Goal: Information Seeking & Learning: Learn about a topic

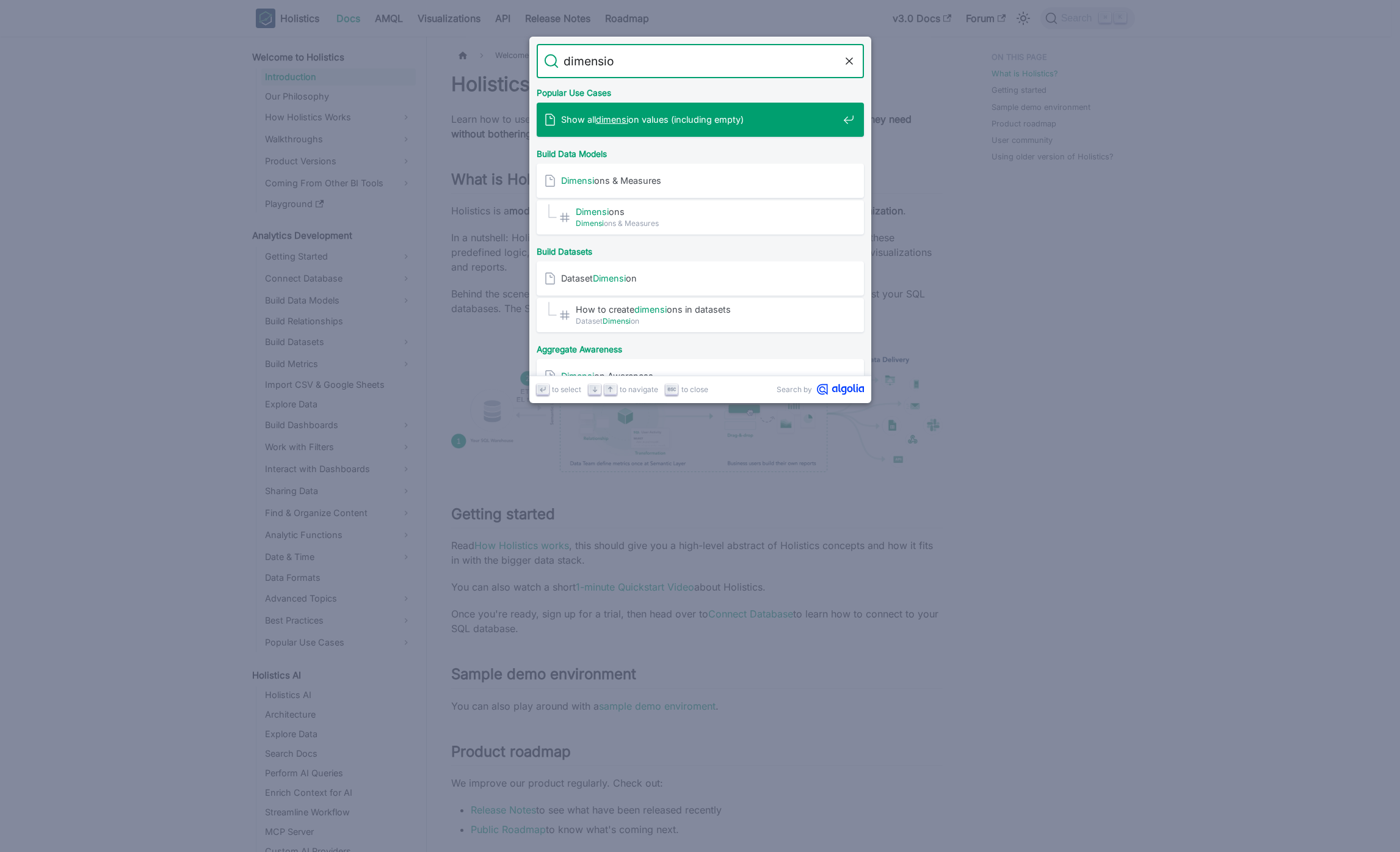
type input "dimension"
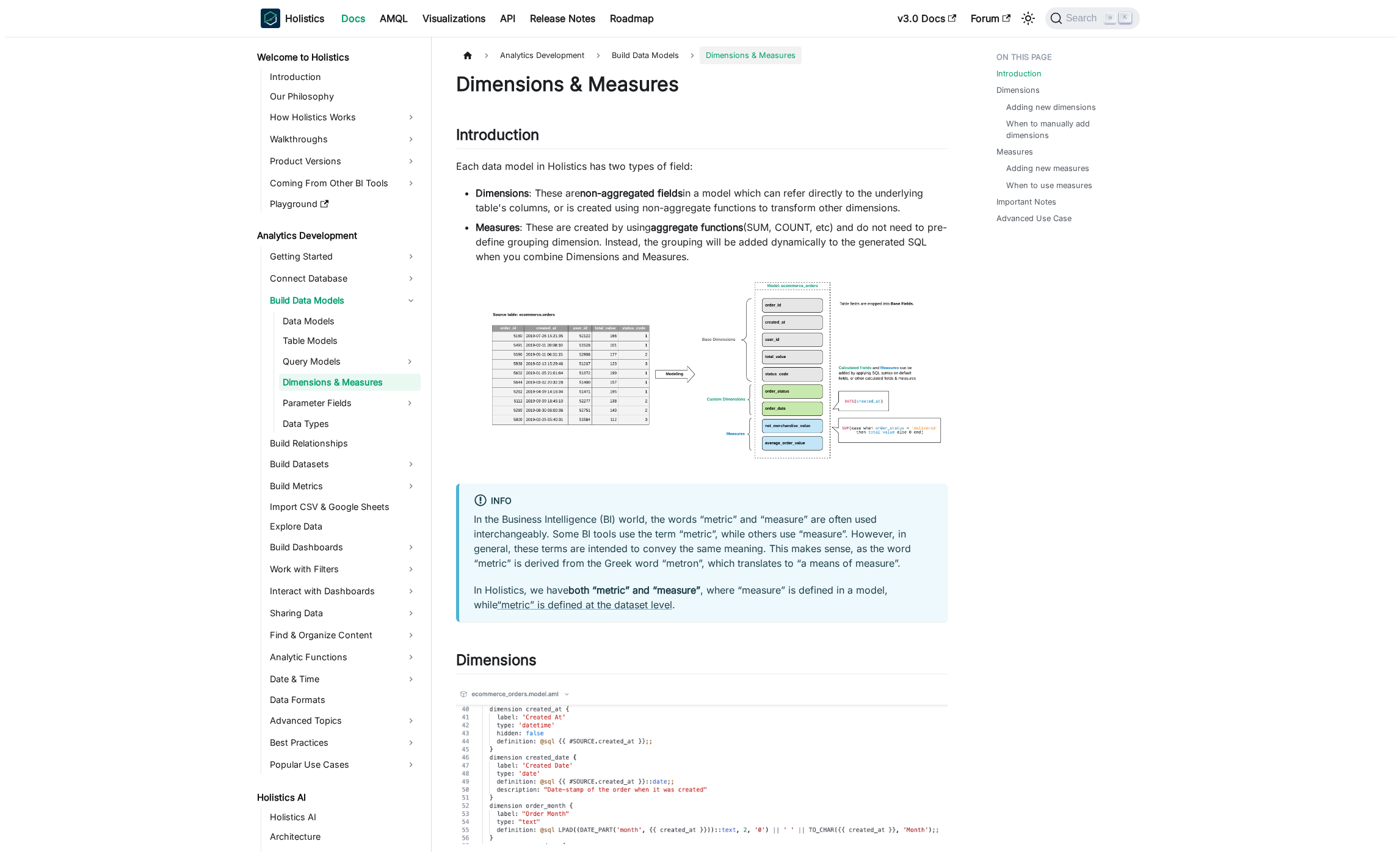
scroll to position [3326, 0]
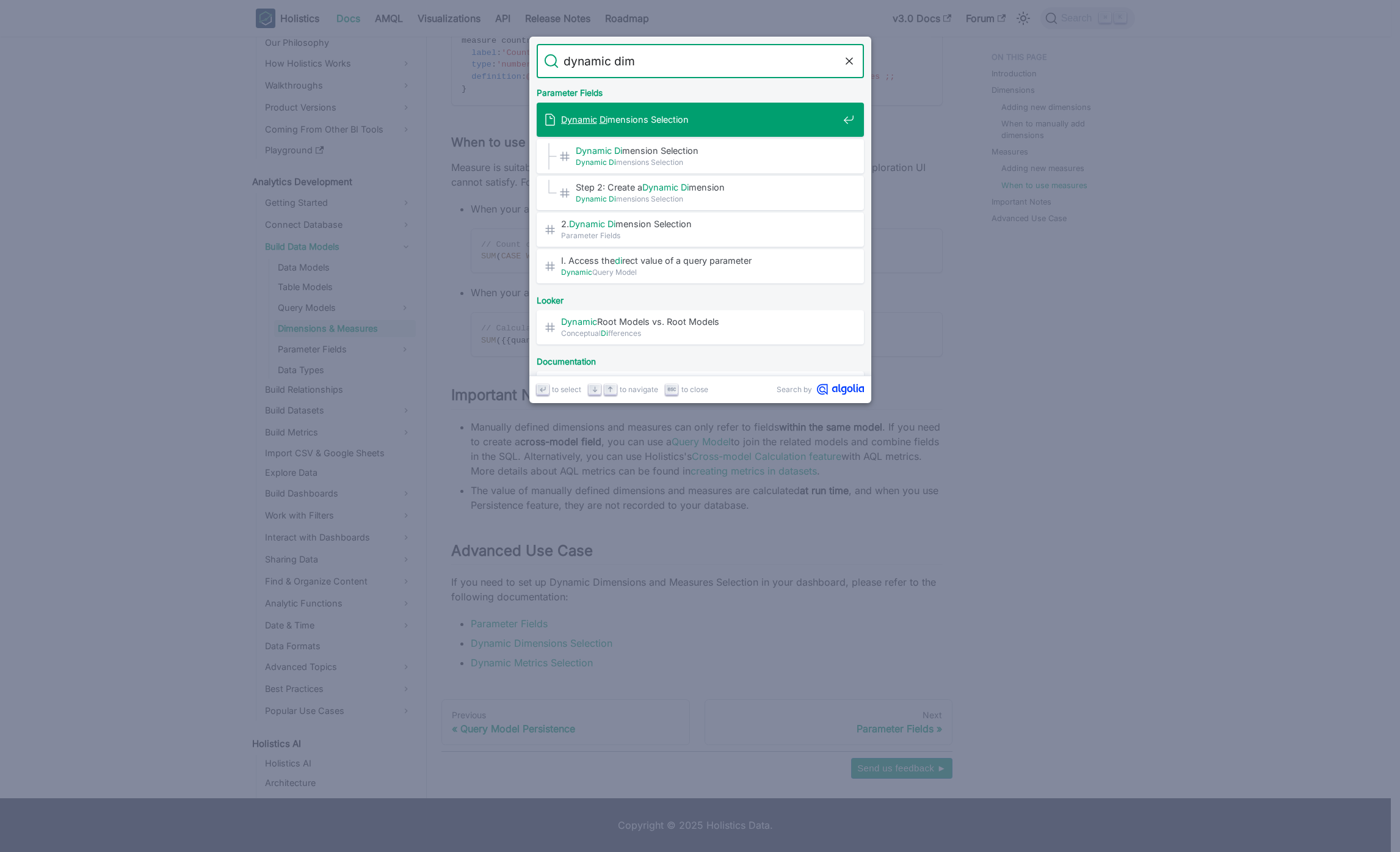
type input "dynamic dimn"
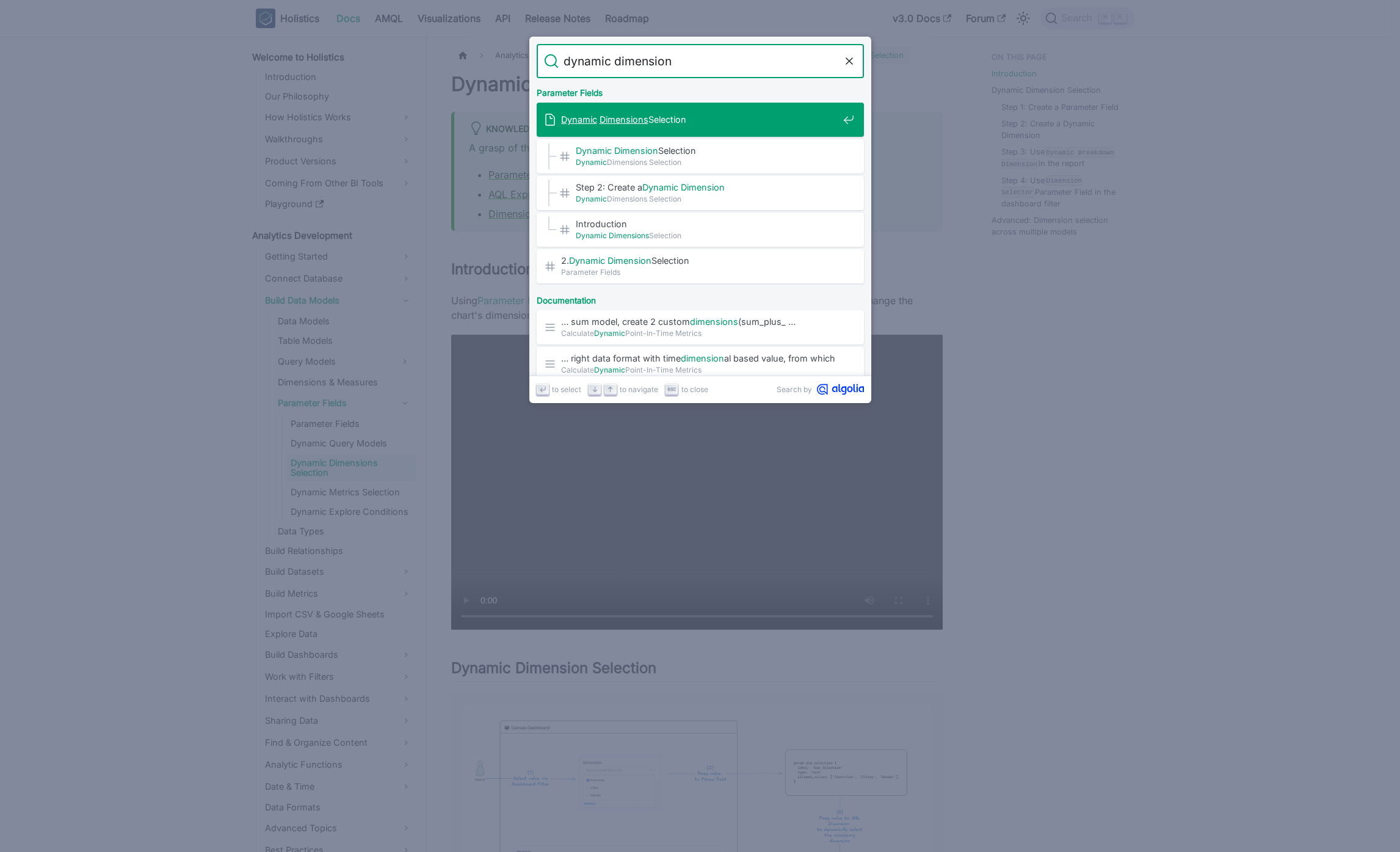
type input "dynamic dimension"
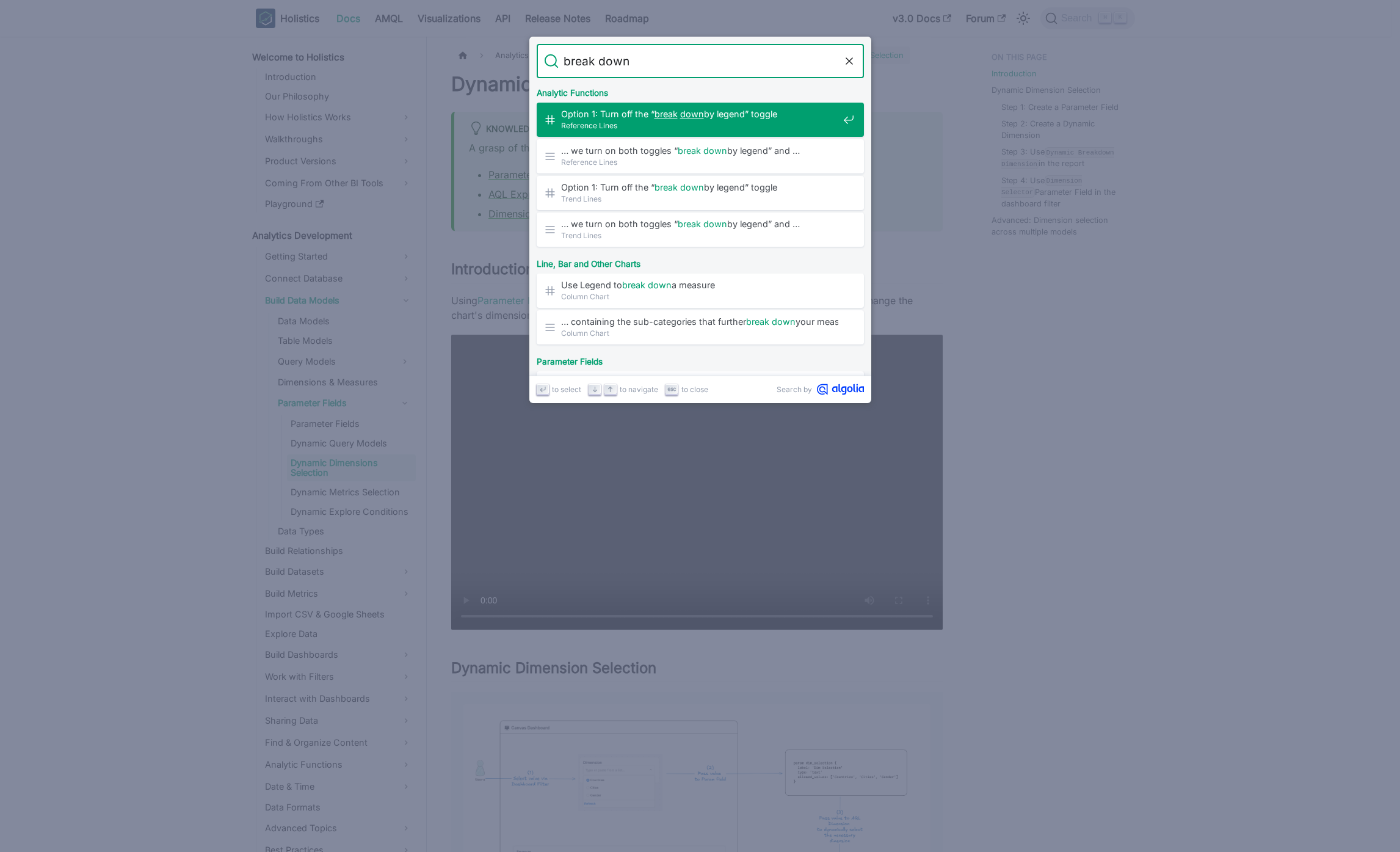
type input "break down"
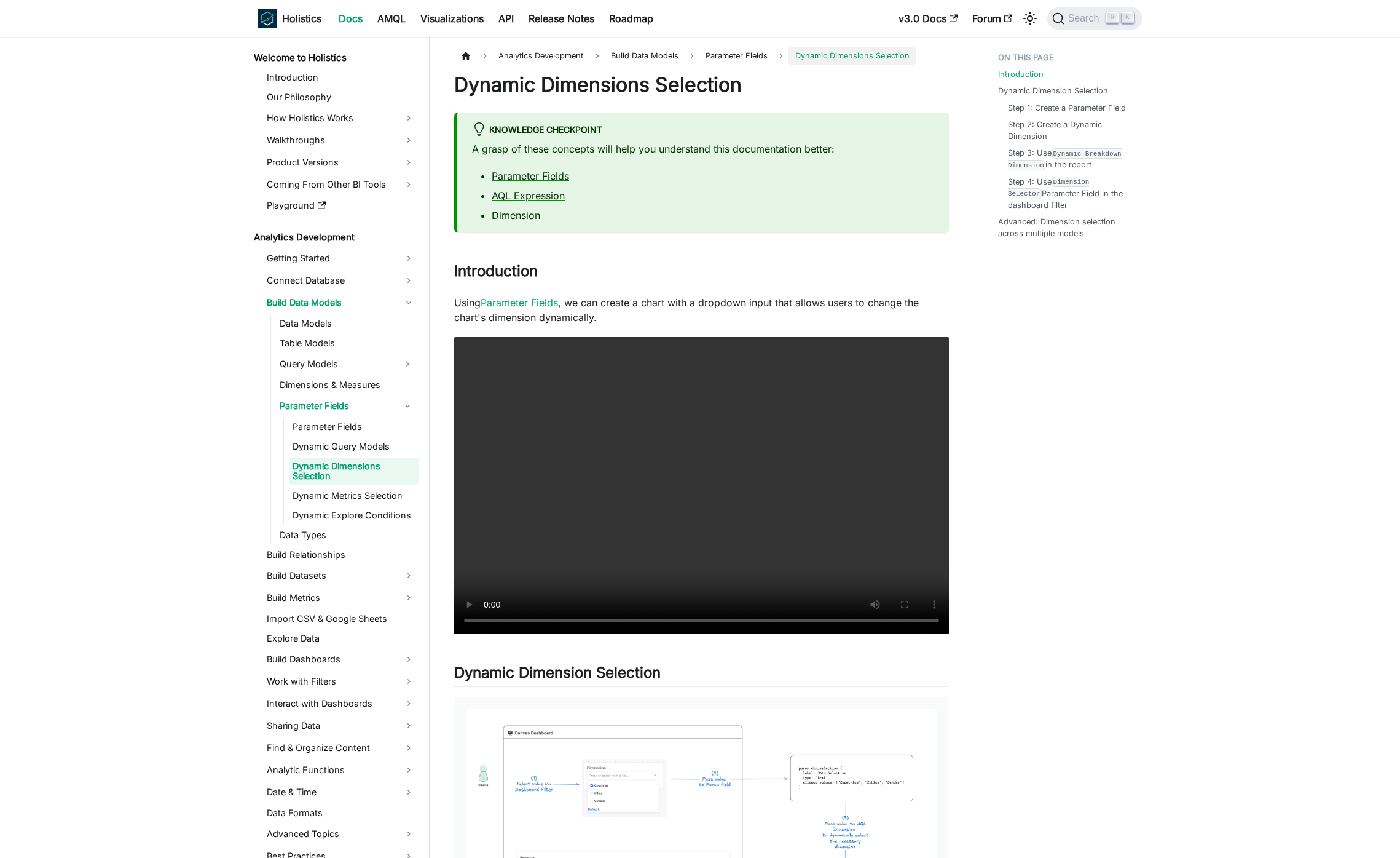
click at [375, 467] on link "Dynamic Dimensions Selection" at bounding box center [354, 471] width 129 height 27
click at [384, 444] on link "Dynamic Query Models" at bounding box center [354, 447] width 129 height 18
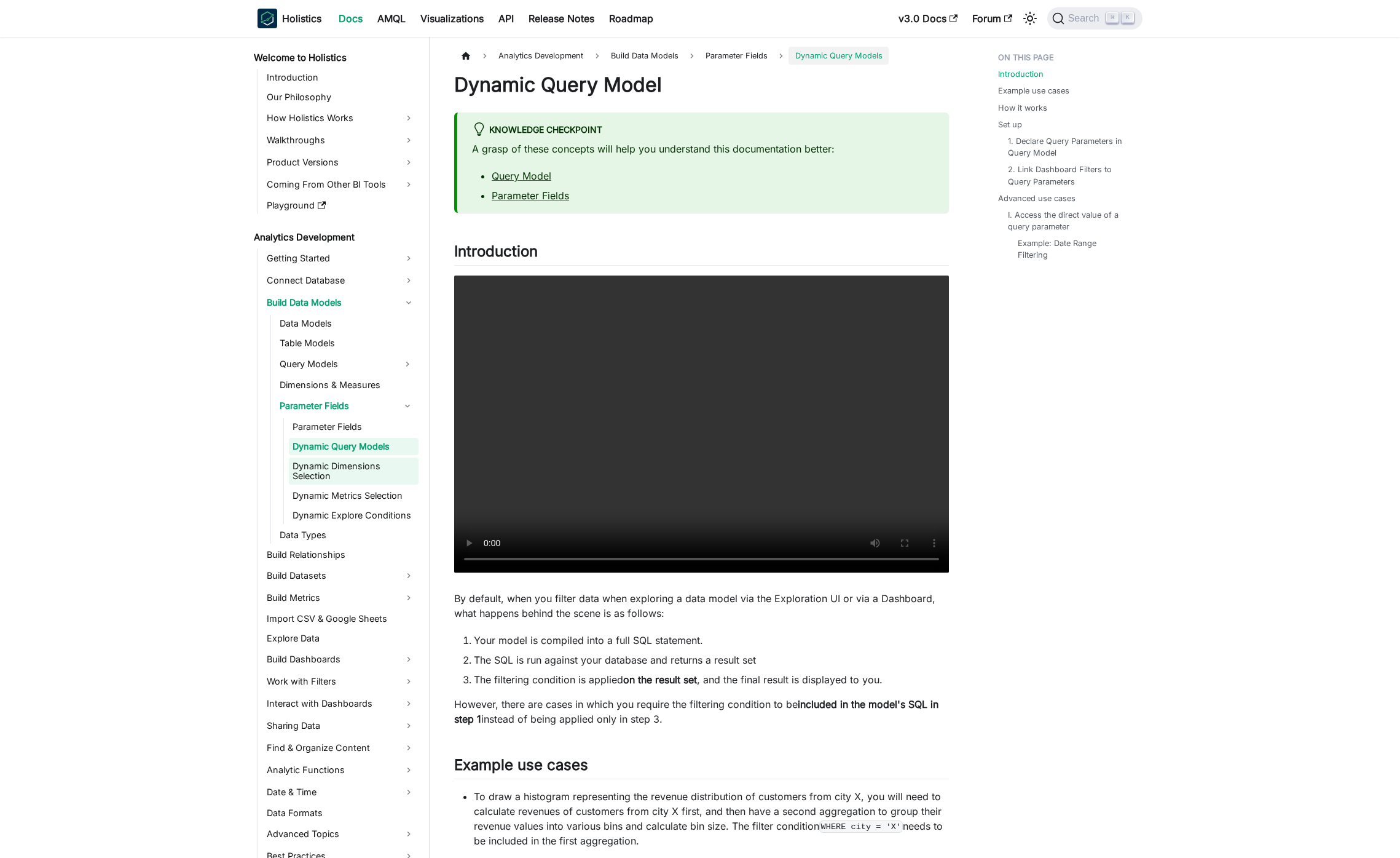
click at [376, 474] on link "Dynamic Dimensions Selection" at bounding box center [354, 471] width 129 height 27
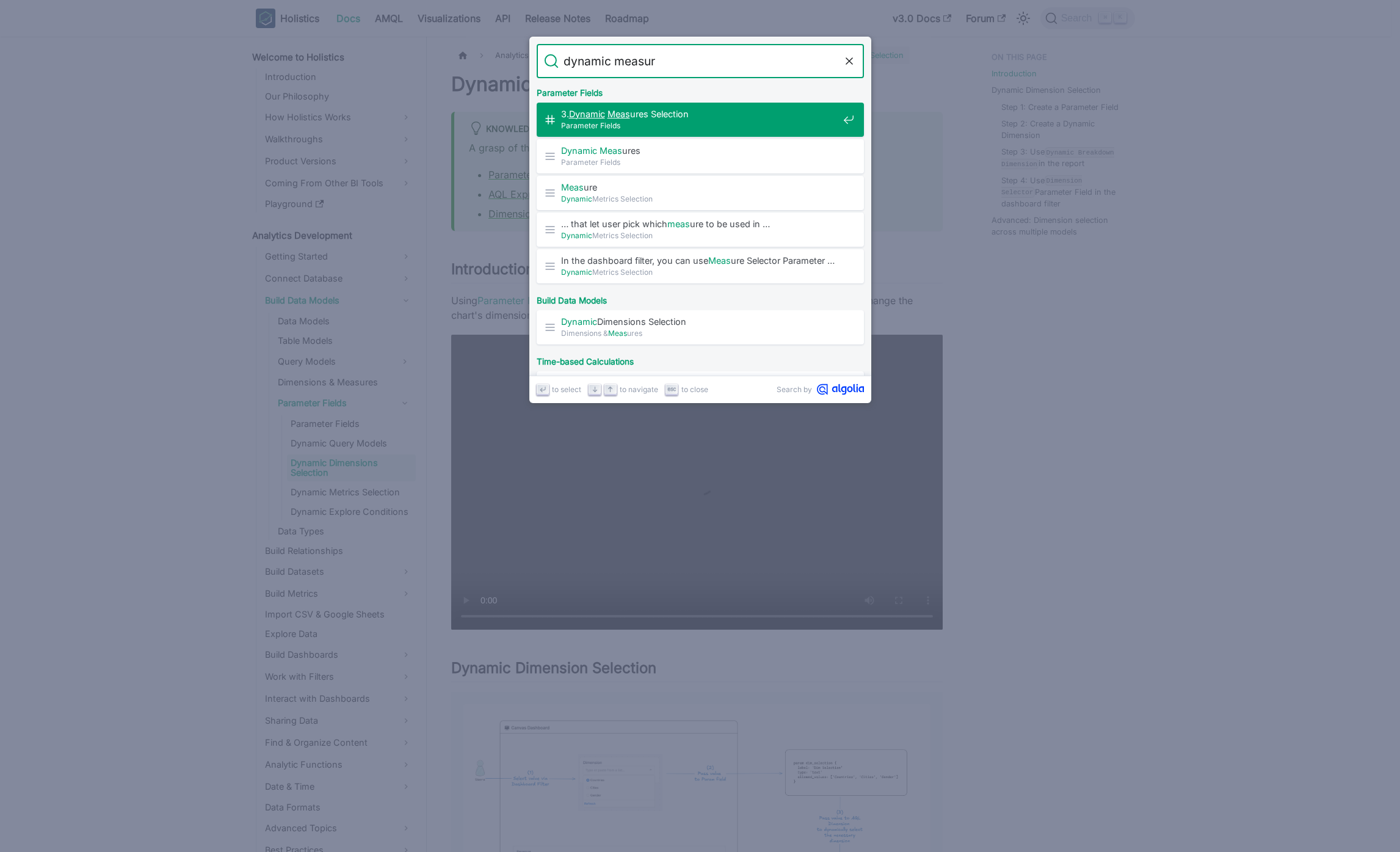
type input "dynamic measure"
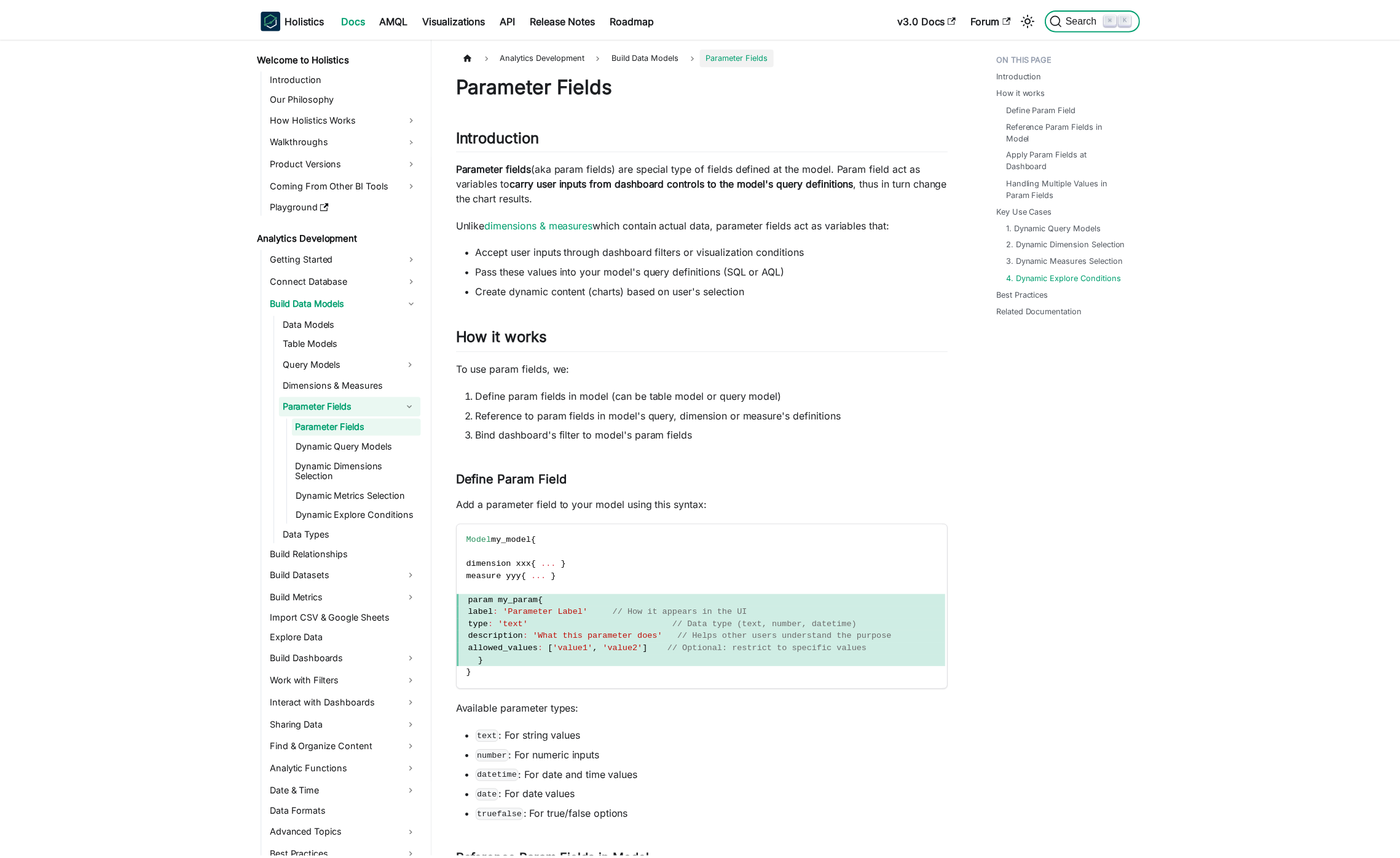
scroll to position [3254, 0]
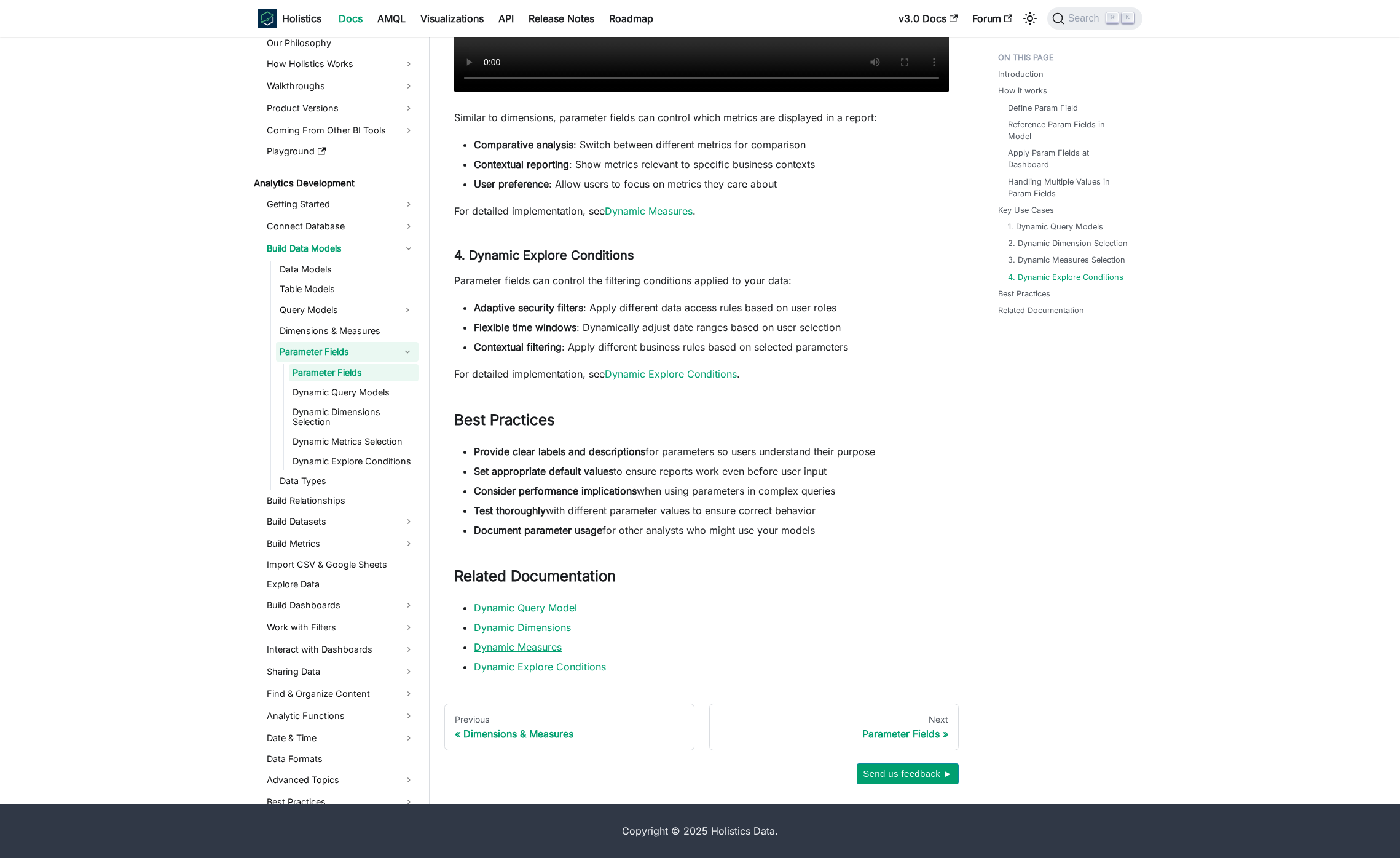
click at [511, 643] on link "Dynamic Measures" at bounding box center [517, 646] width 88 height 12
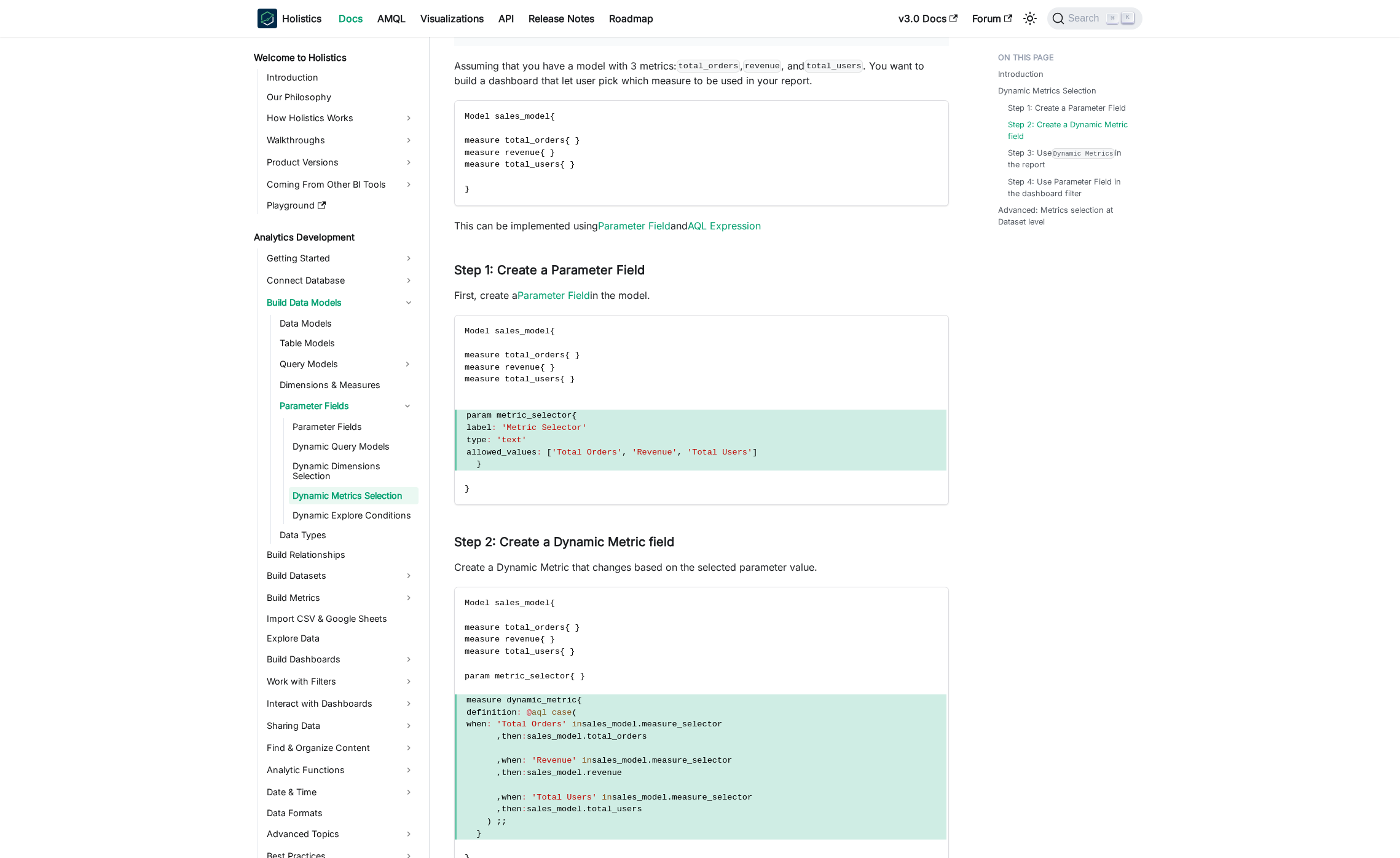
scroll to position [1228, 0]
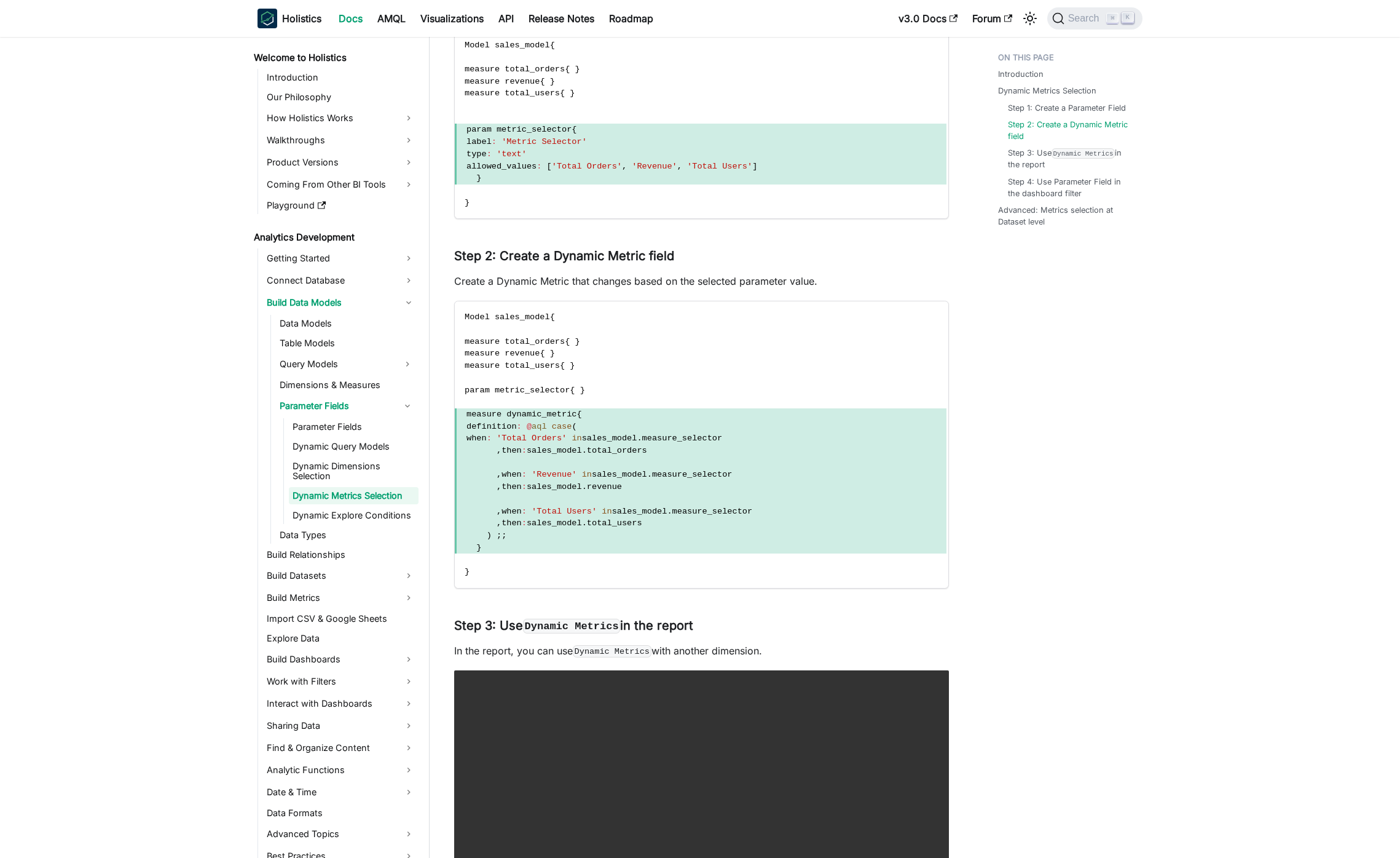
click at [1050, 313] on div "Introduction Dynamic Metrics Selection Step 1: Create a Parameter Field Step 2:…" at bounding box center [1065, 627] width 181 height 3615
click at [342, 478] on link "Dynamic Dimensions Selection" at bounding box center [354, 471] width 129 height 27
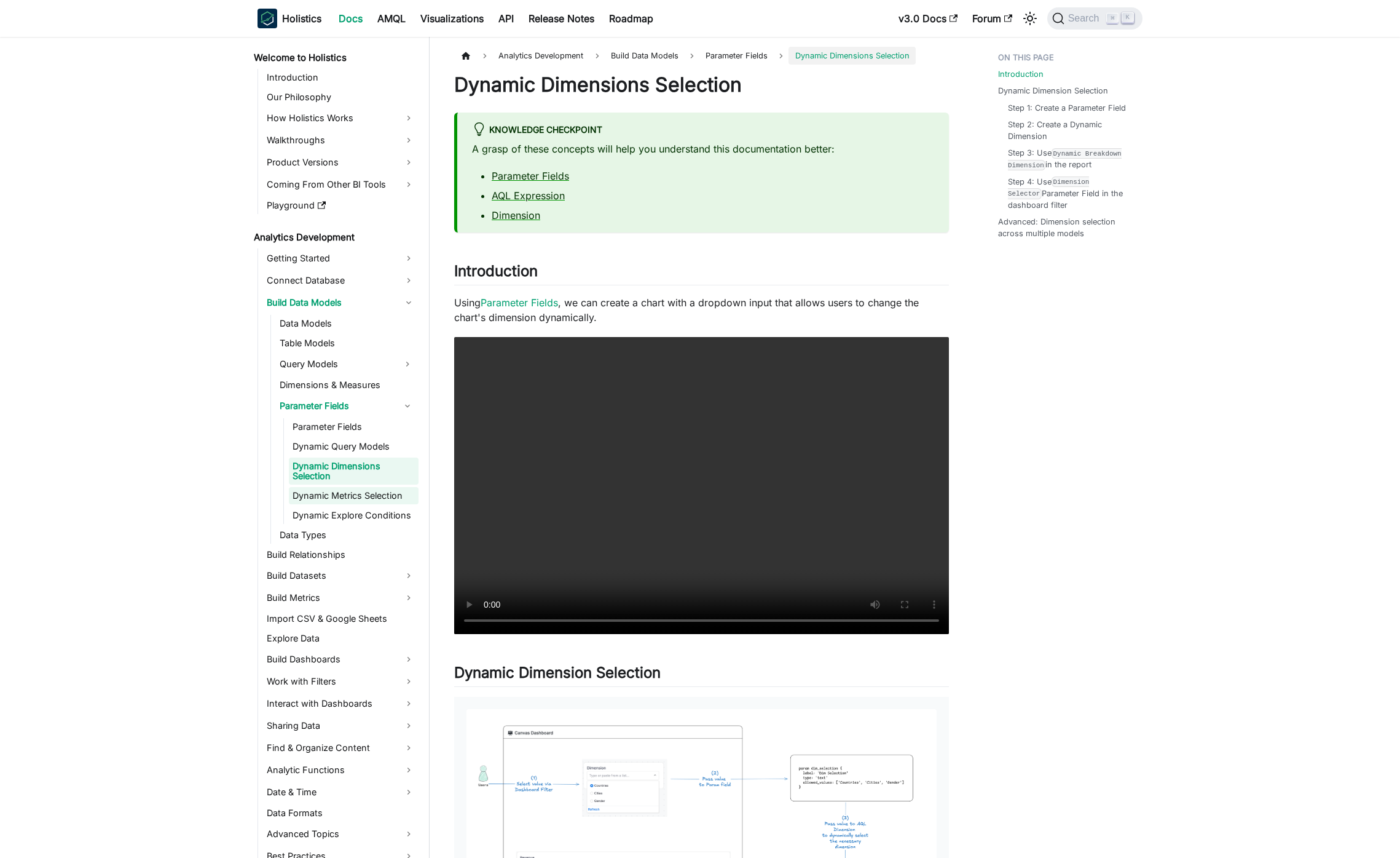
click at [375, 498] on link "Dynamic Metrics Selection" at bounding box center [354, 496] width 129 height 18
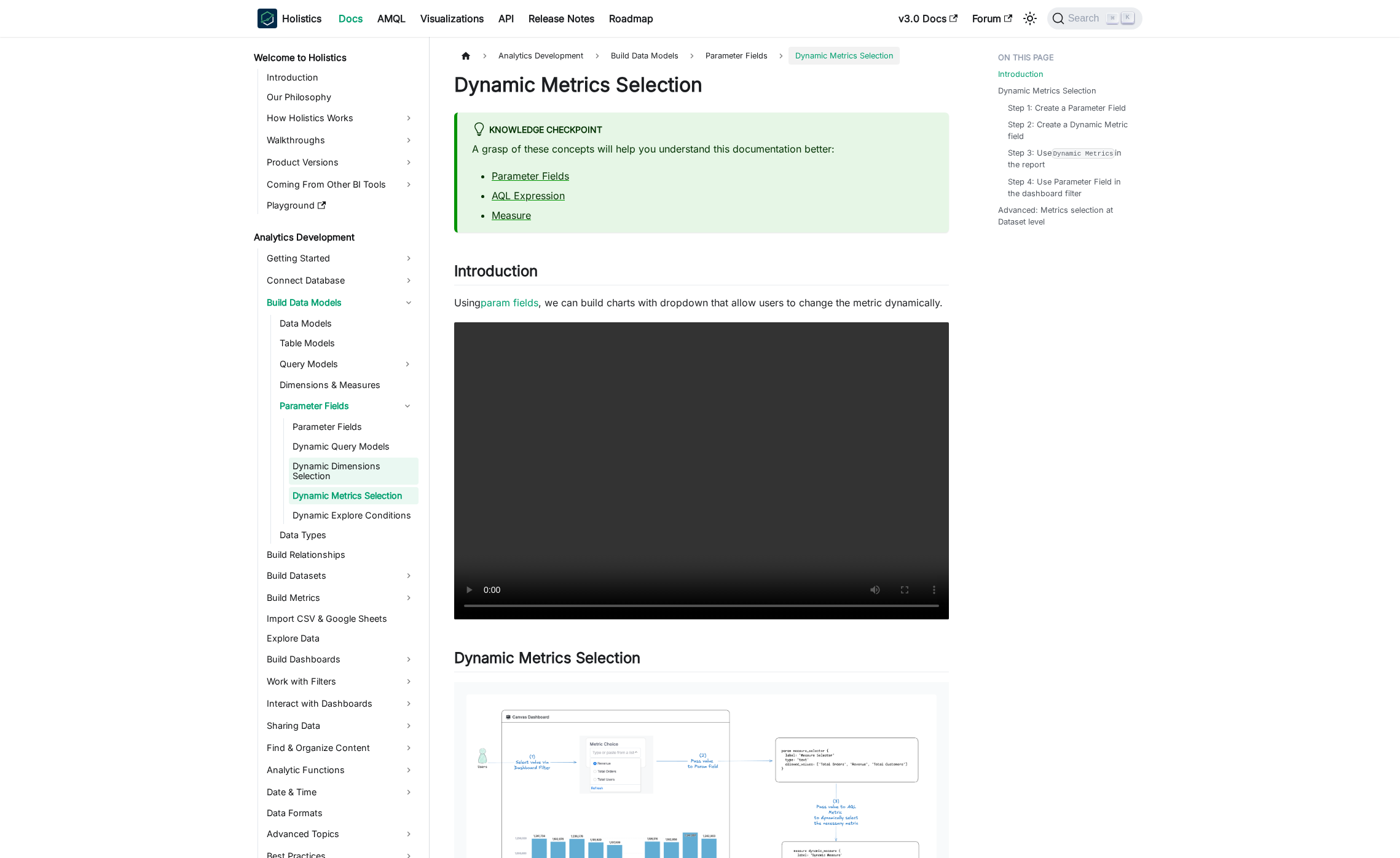
click at [378, 468] on link "Dynamic Dimensions Selection" at bounding box center [354, 471] width 129 height 27
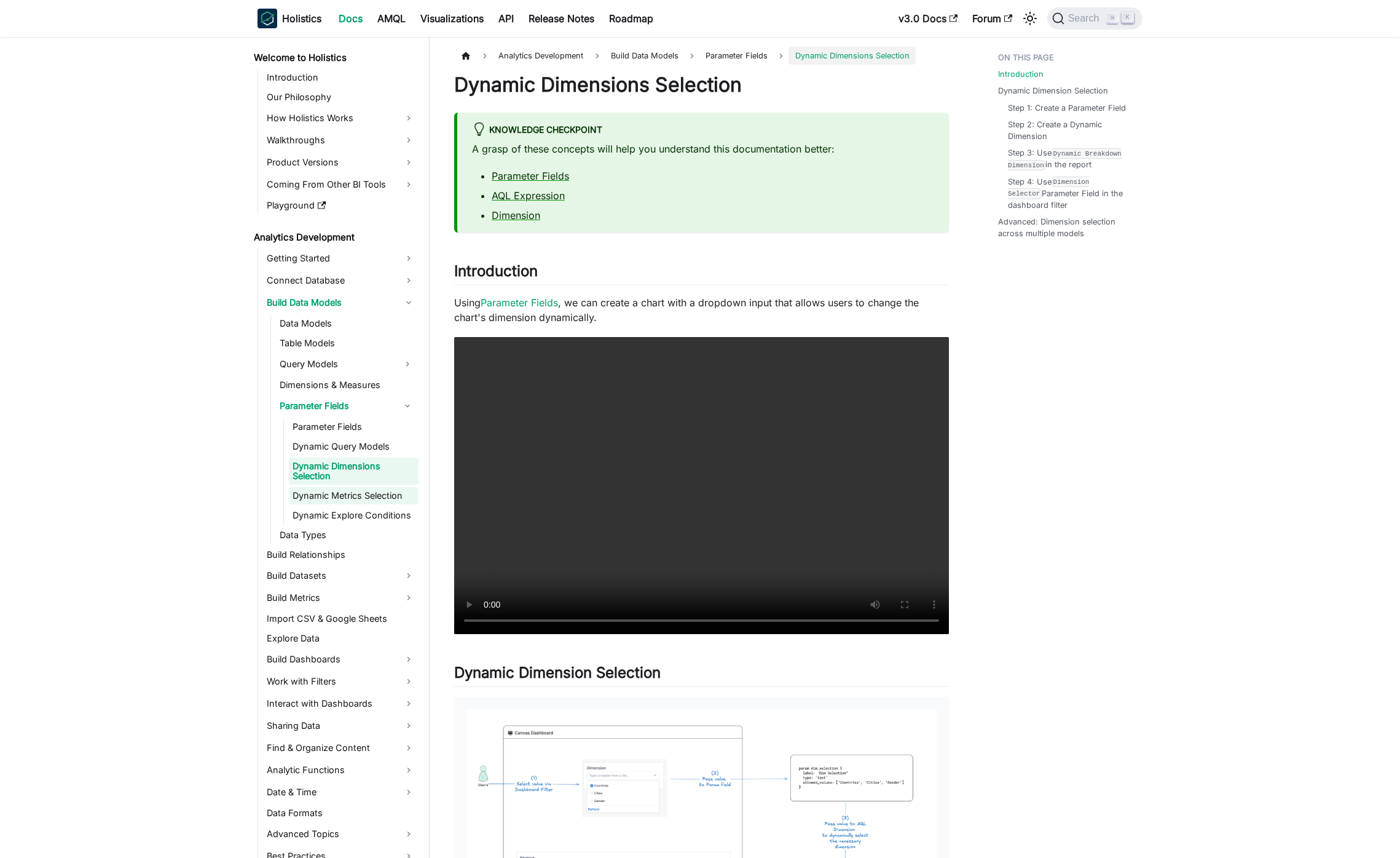
click at [392, 491] on link "Dynamic Metrics Selection" at bounding box center [354, 496] width 129 height 18
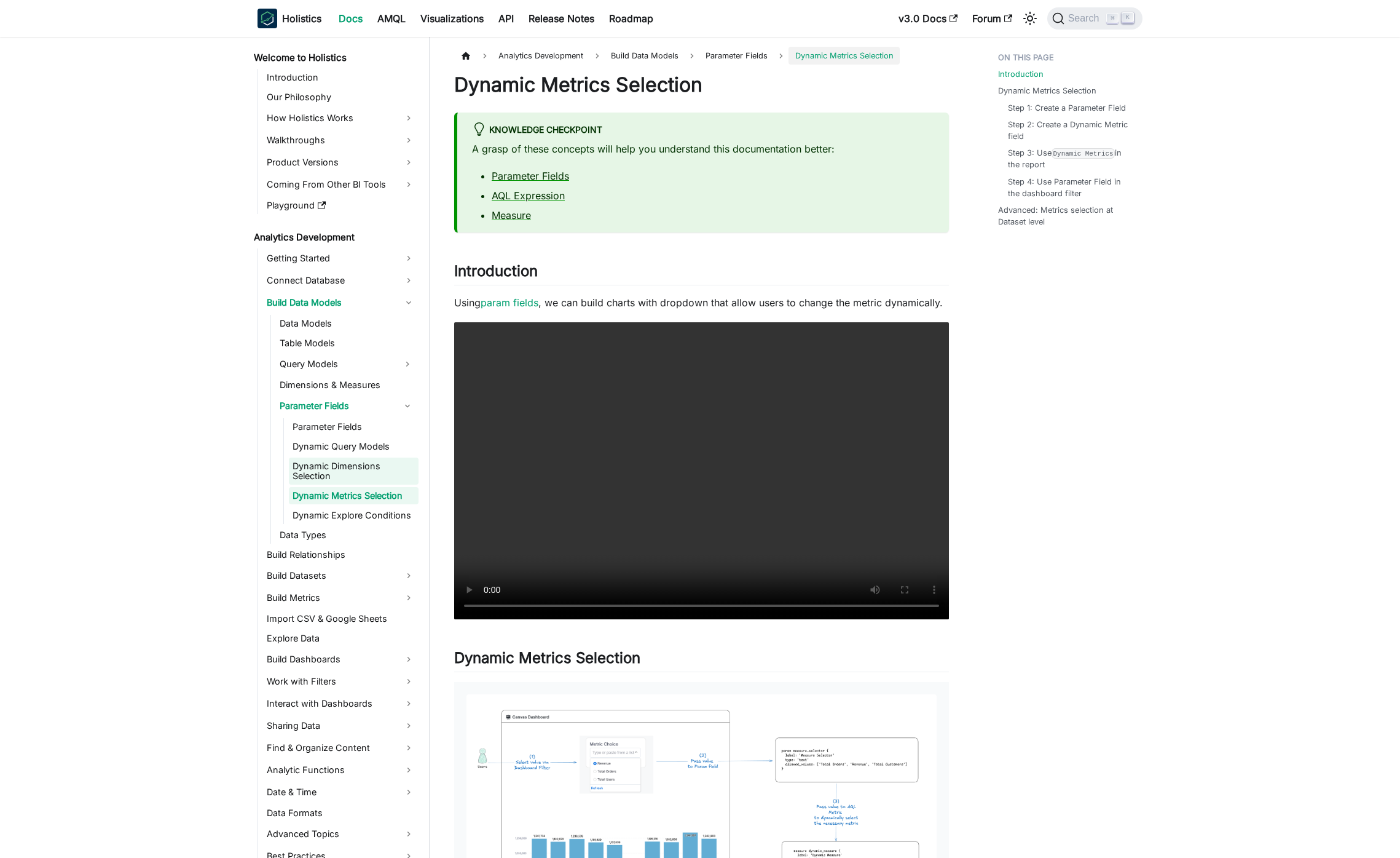
click at [377, 463] on link "Dynamic Dimensions Selection" at bounding box center [354, 471] width 129 height 27
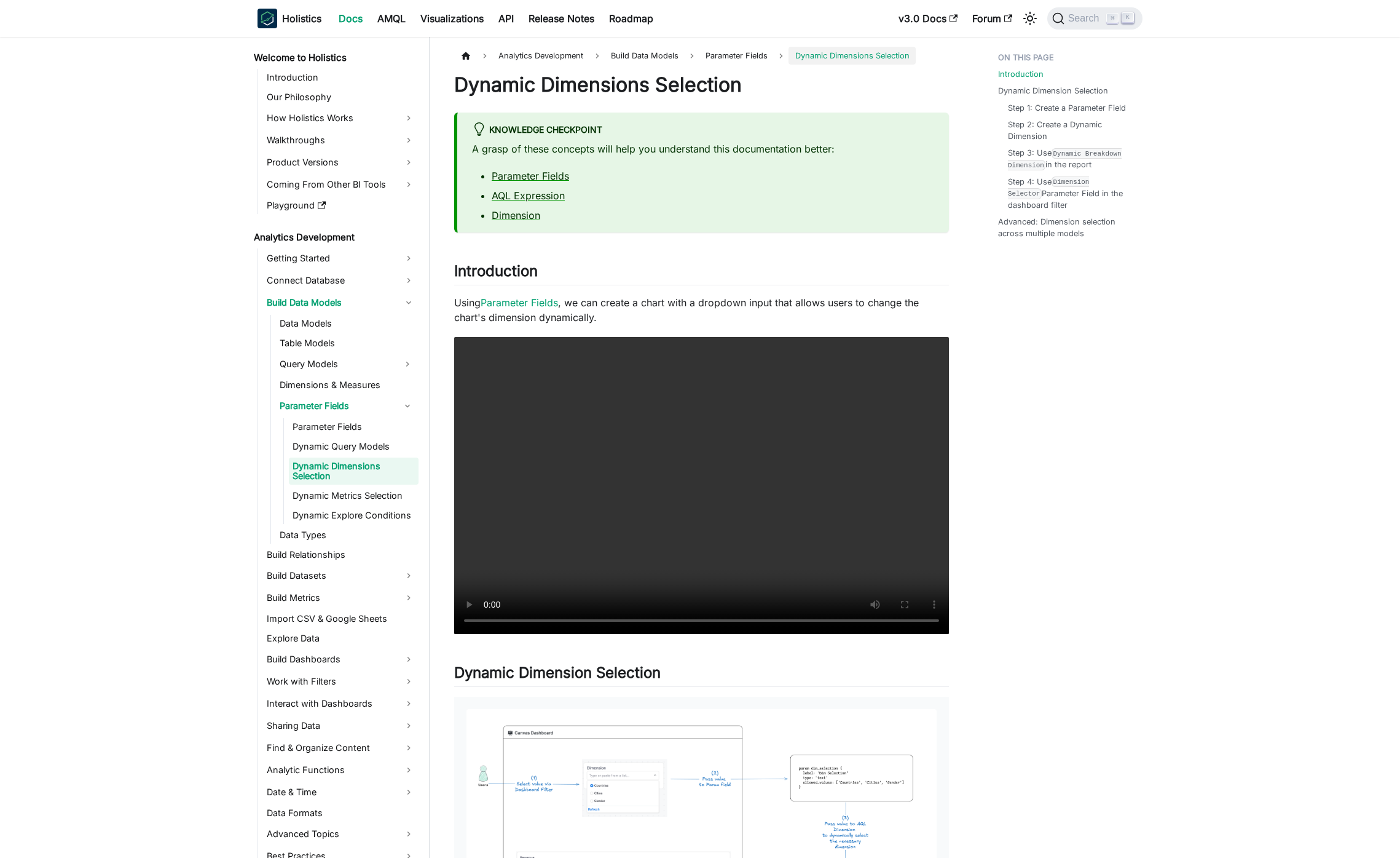
drag, startPoint x: 386, startPoint y: 450, endPoint x: 383, endPoint y: 457, distance: 7.6
click at [386, 450] on link "Dynamic Query Models" at bounding box center [354, 447] width 129 height 18
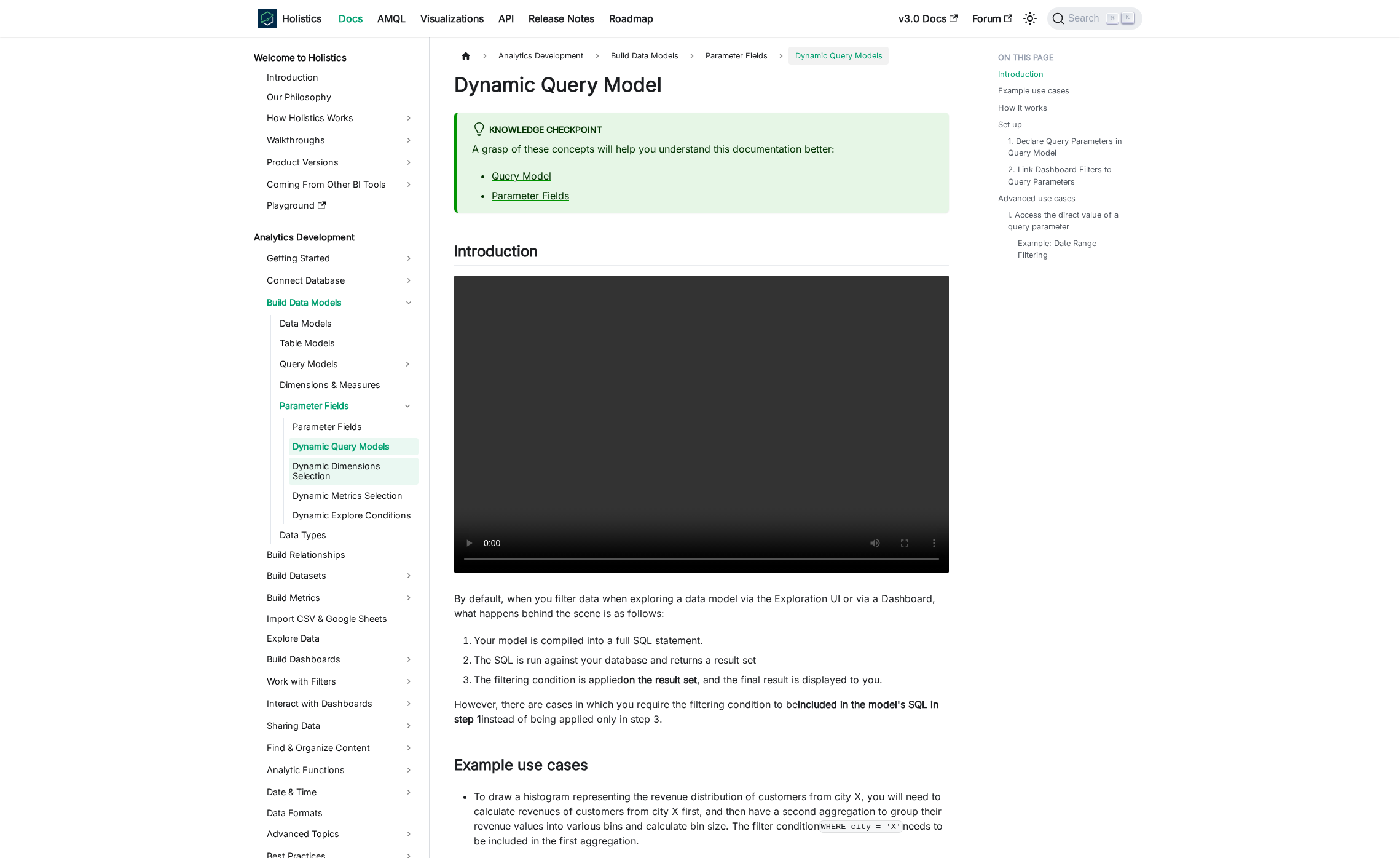
click at [371, 480] on link "Dynamic Dimensions Selection" at bounding box center [354, 471] width 129 height 27
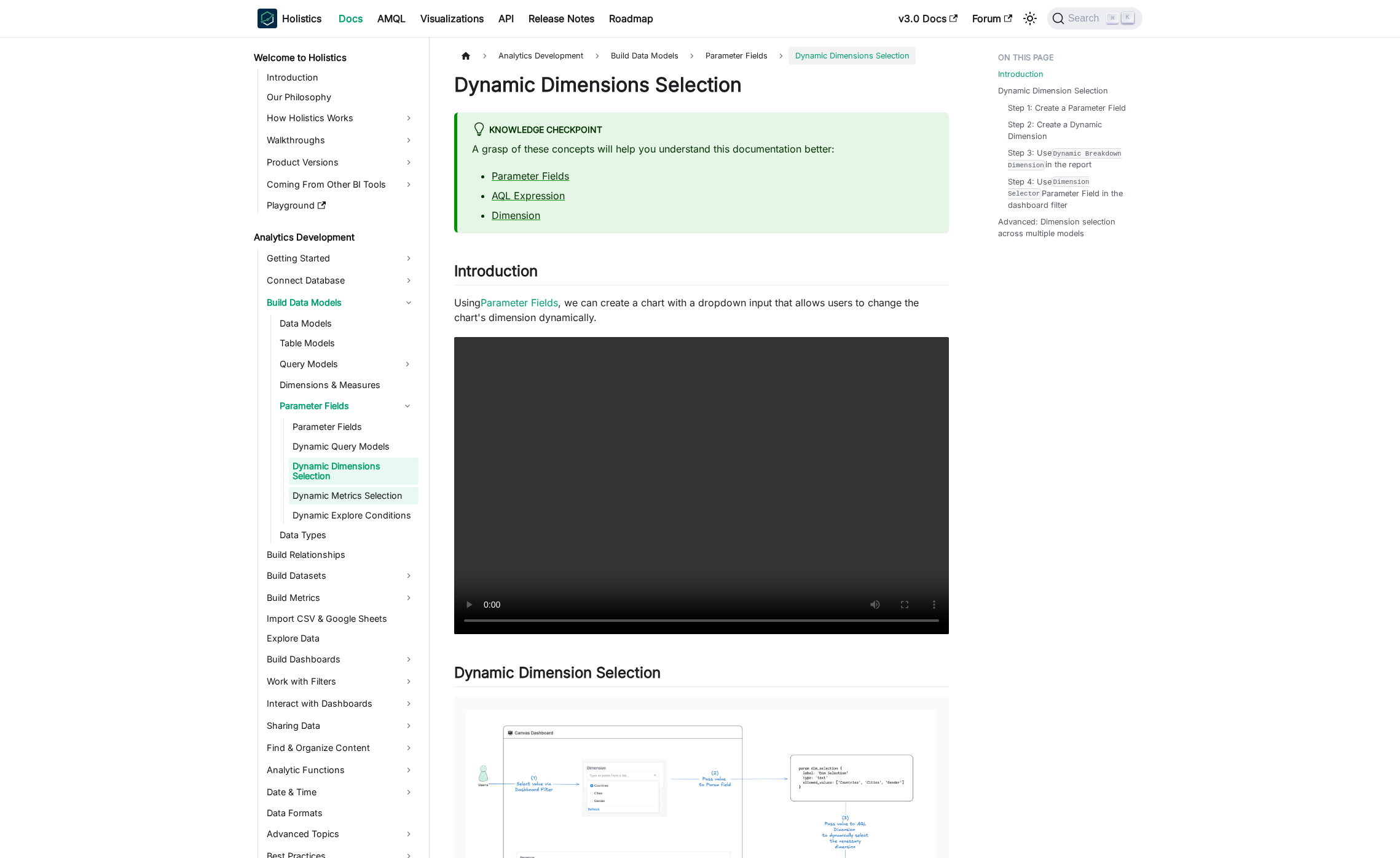
click at [387, 496] on link "Dynamic Metrics Selection" at bounding box center [354, 496] width 129 height 18
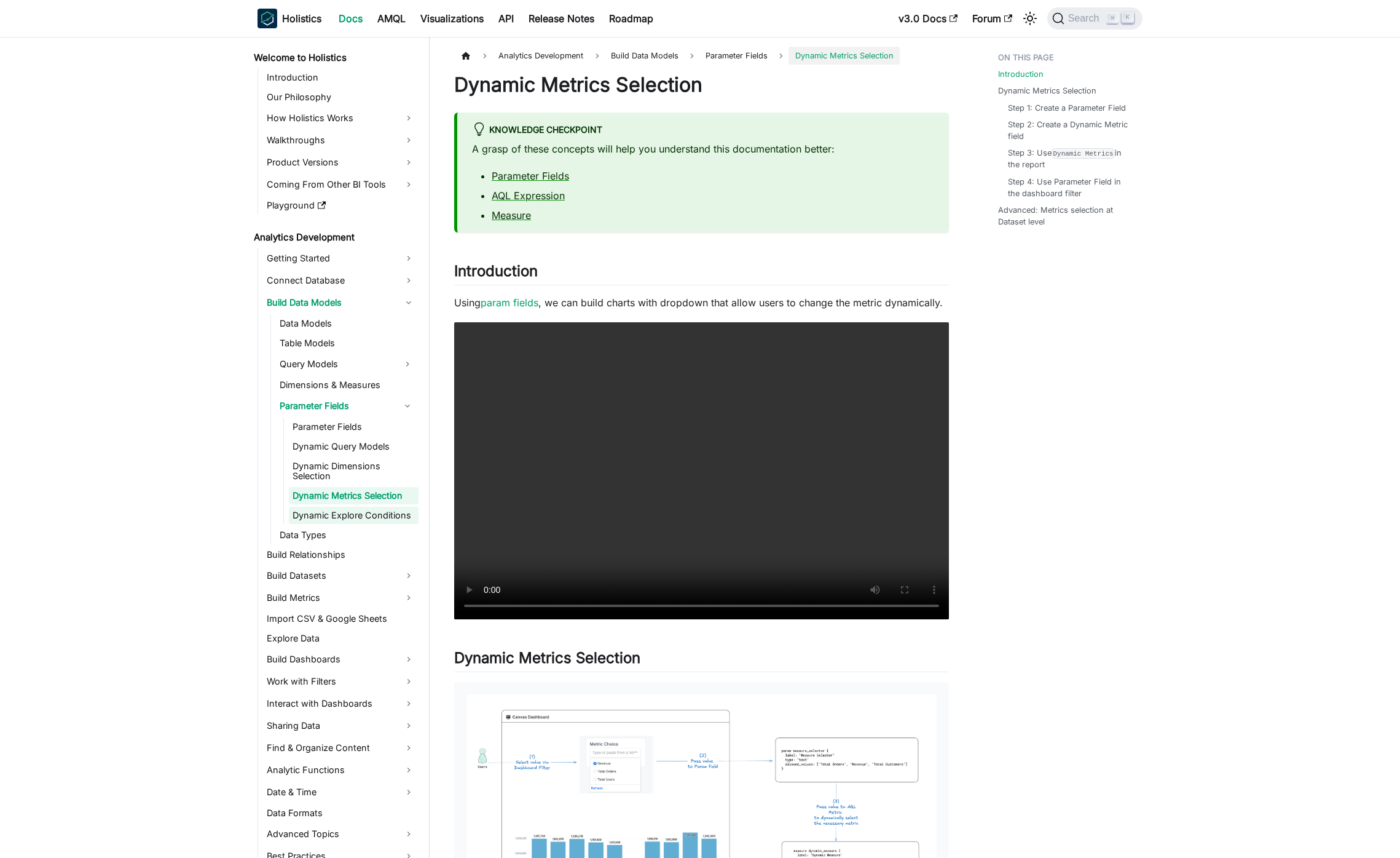
click at [387, 509] on link "Dynamic Explore Conditions" at bounding box center [354, 515] width 129 height 18
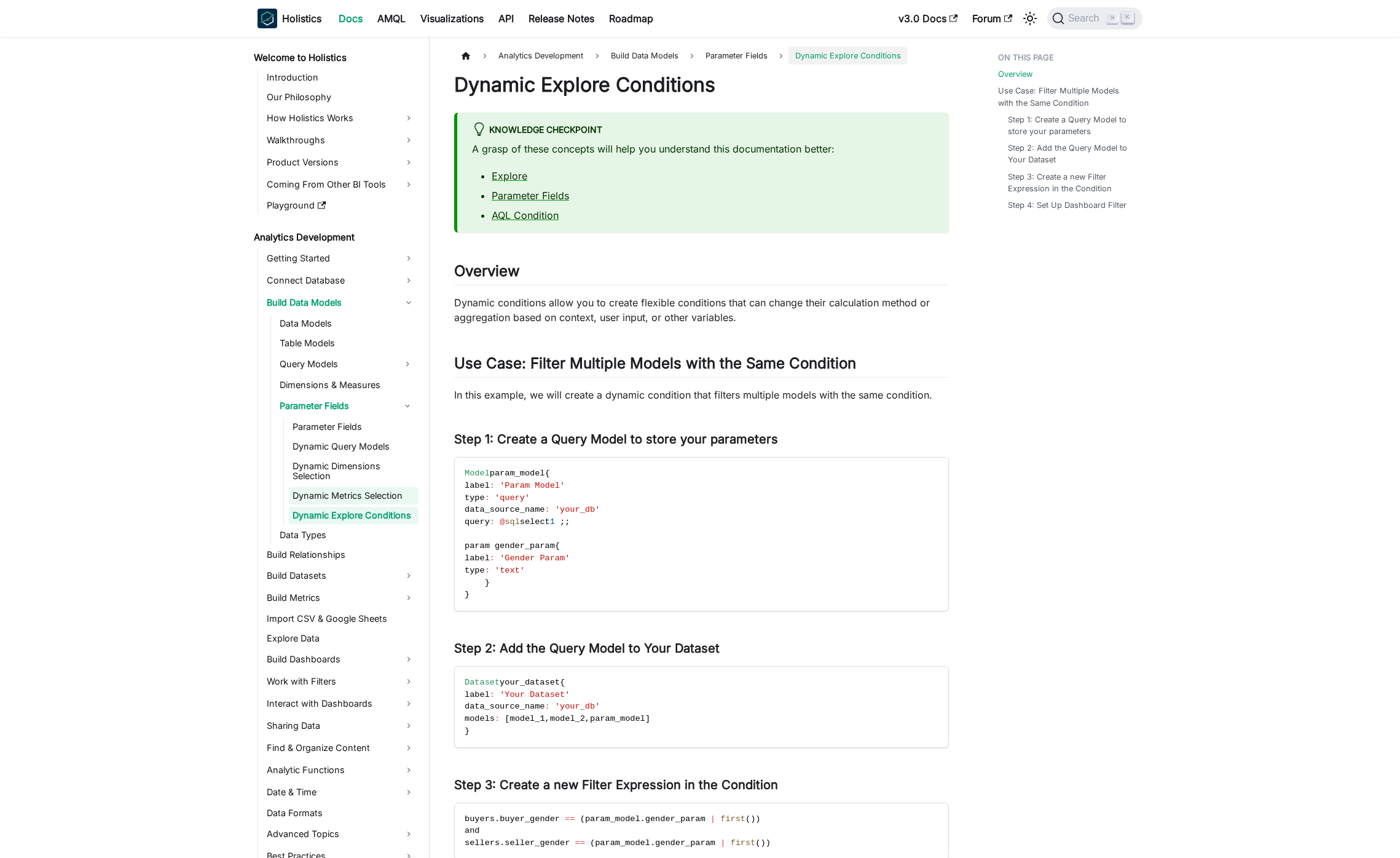
click at [368, 498] on link "Dynamic Metrics Selection" at bounding box center [354, 496] width 129 height 18
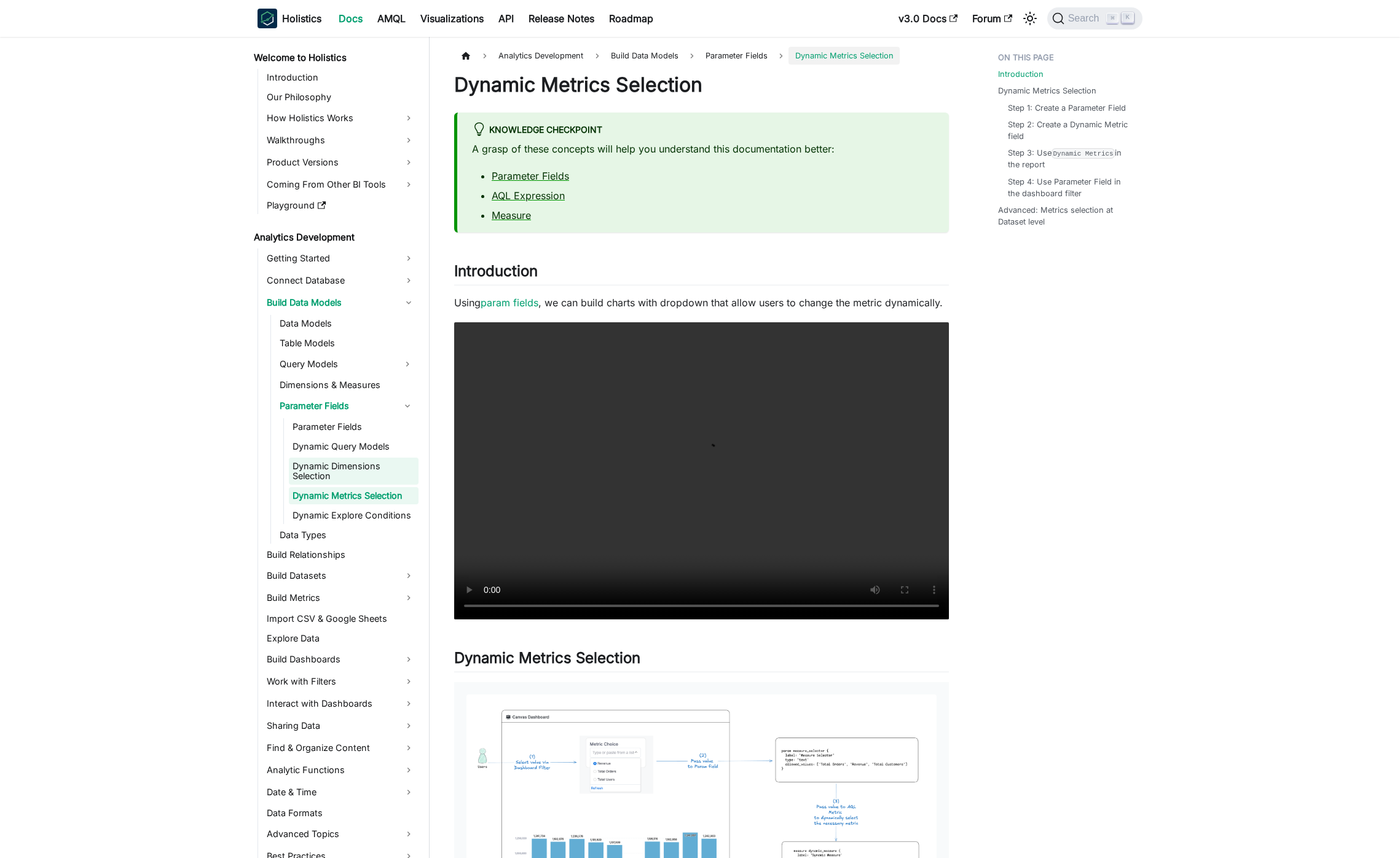
click at [357, 476] on link "Dynamic Dimensions Selection" at bounding box center [354, 471] width 129 height 27
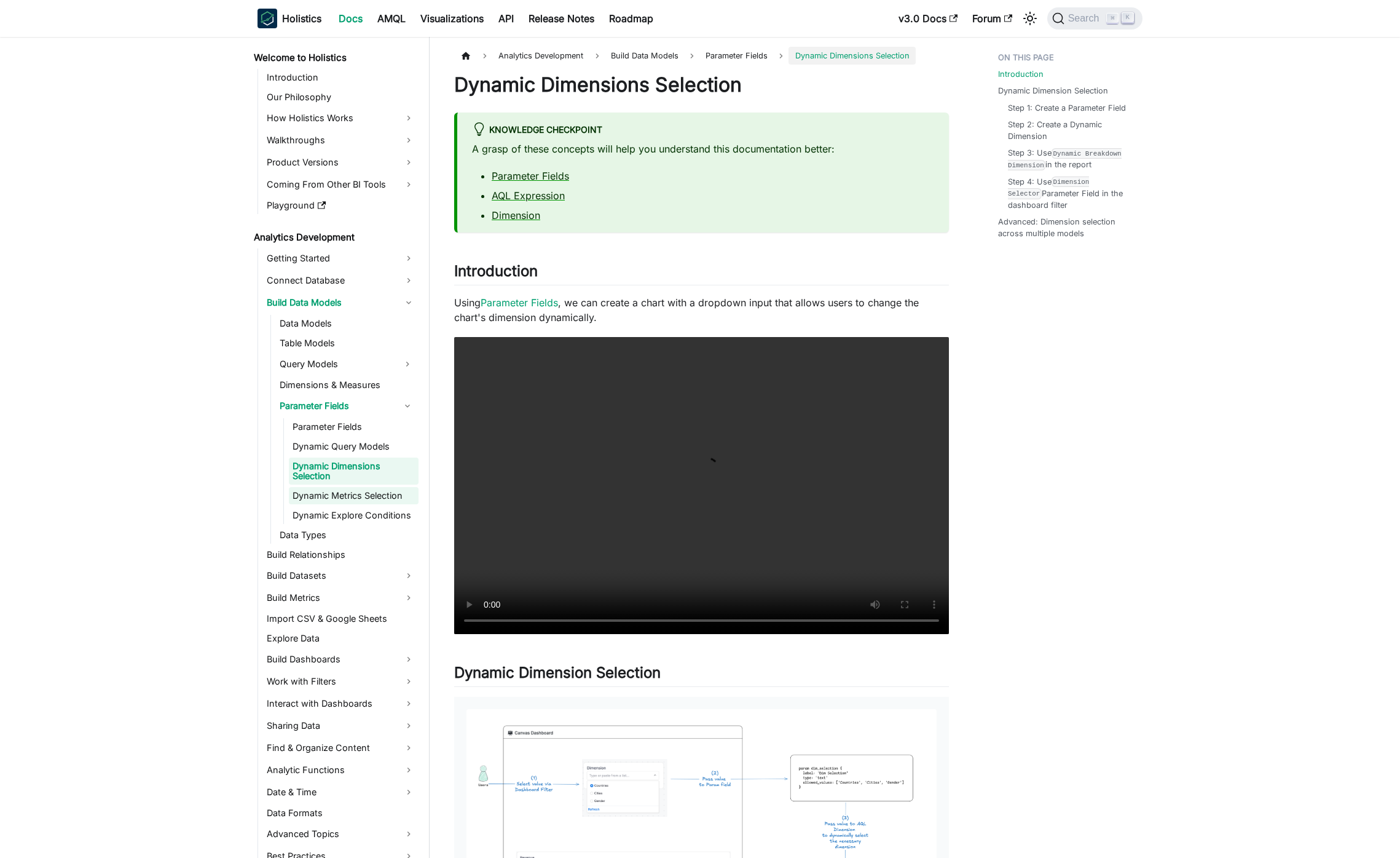
drag, startPoint x: 375, startPoint y: 496, endPoint x: 379, endPoint y: 502, distance: 7.2
click at [375, 496] on link "Dynamic Metrics Selection" at bounding box center [354, 496] width 129 height 18
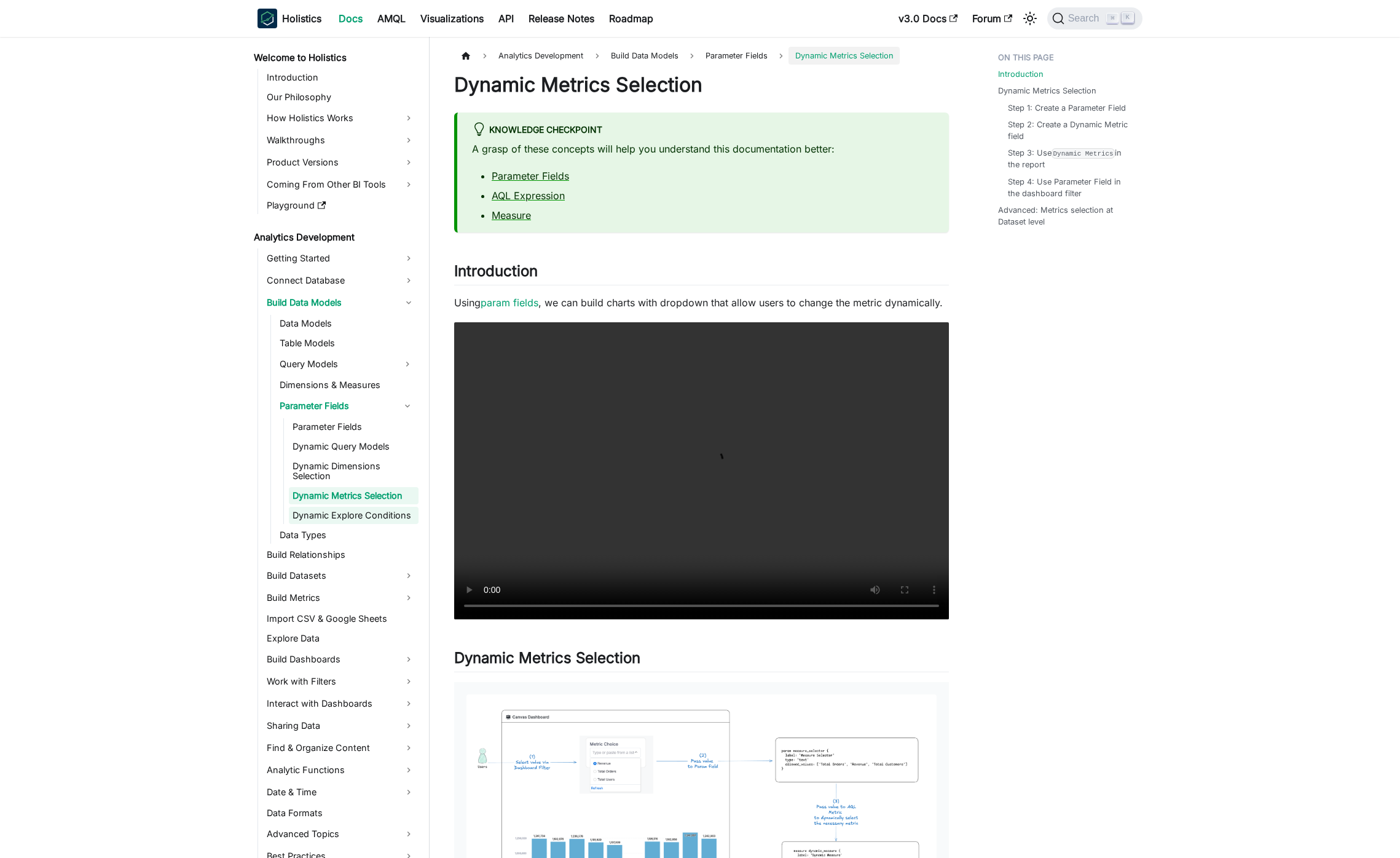
click at [383, 508] on link "Dynamic Explore Conditions" at bounding box center [354, 515] width 129 height 18
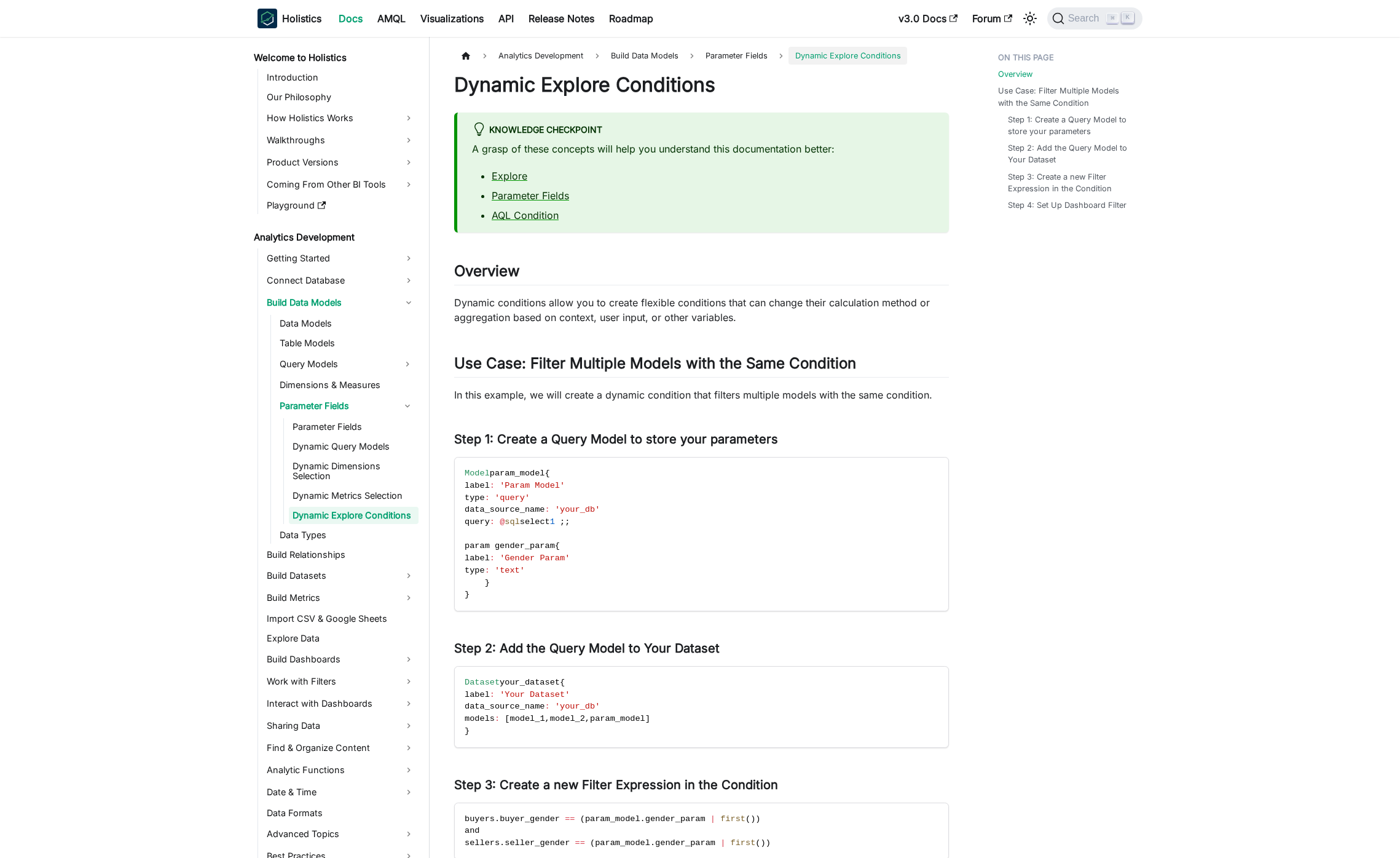
click at [364, 486] on ul "Parameter Fields Dynamic Query Models Dynamic Dimensions Selection Dynamic Metr…" at bounding box center [351, 471] width 135 height 105
click at [353, 472] on link "Dynamic Dimensions Selection" at bounding box center [354, 471] width 129 height 27
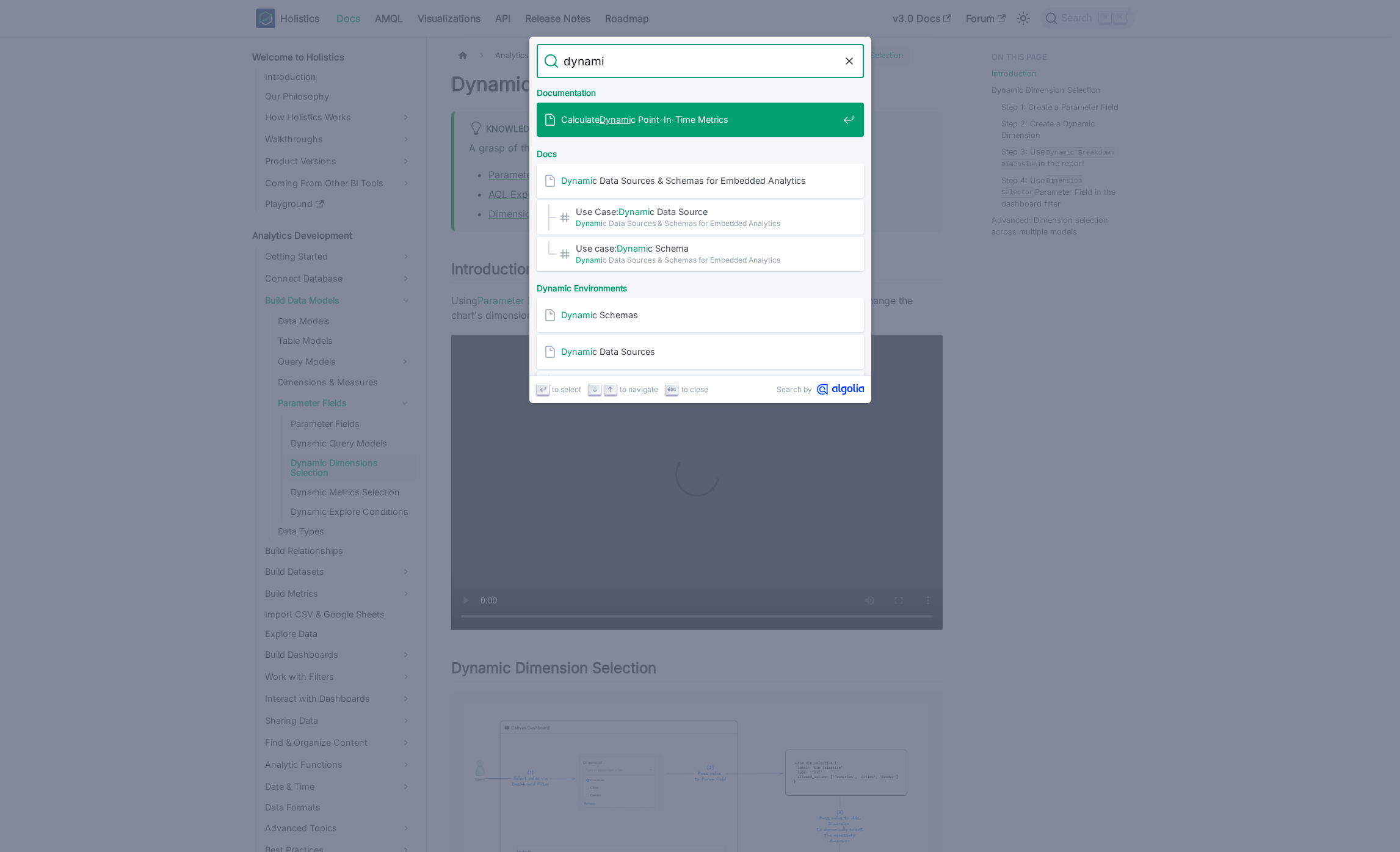
type input "dynami"
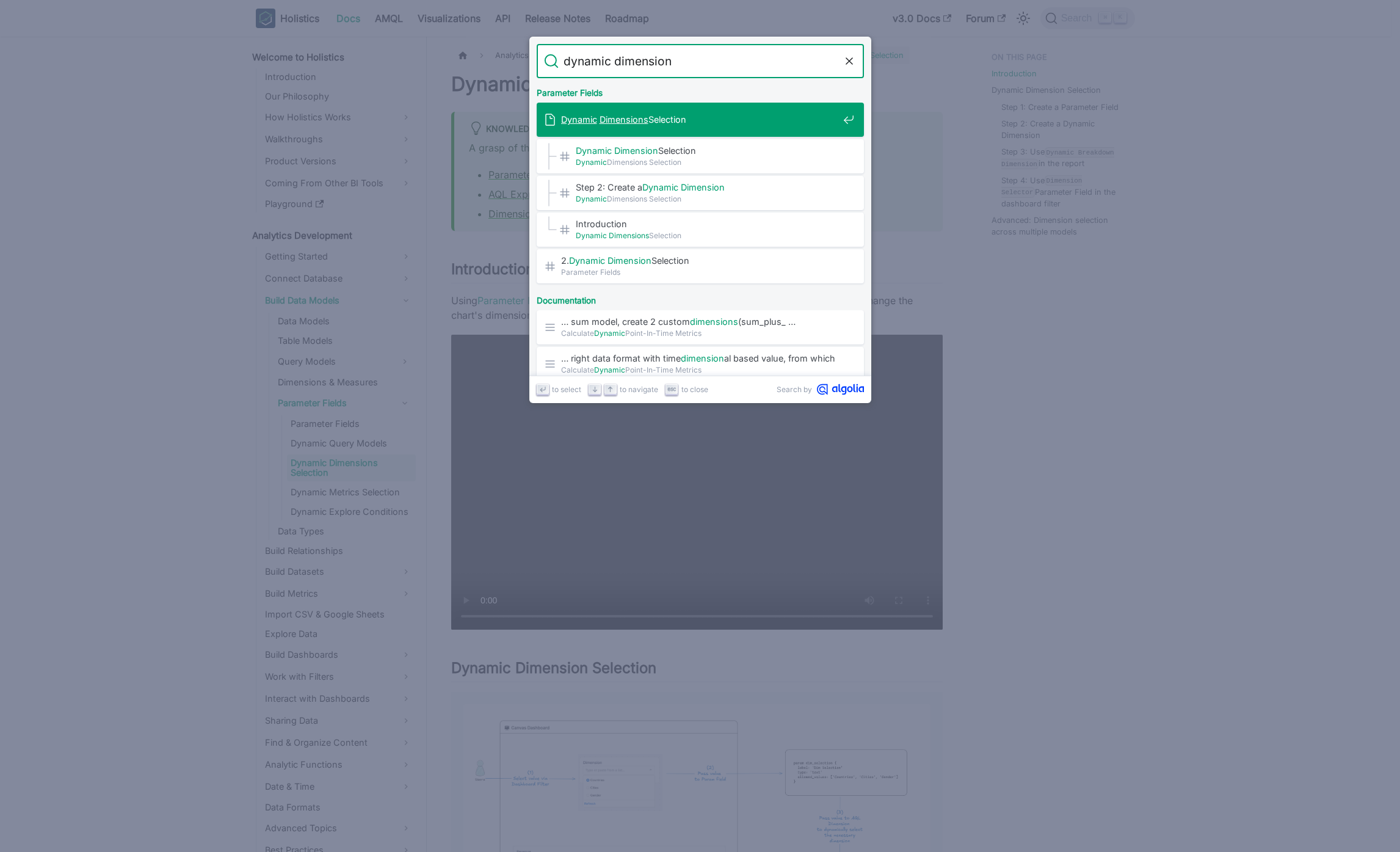
type input "dynamic dimension"
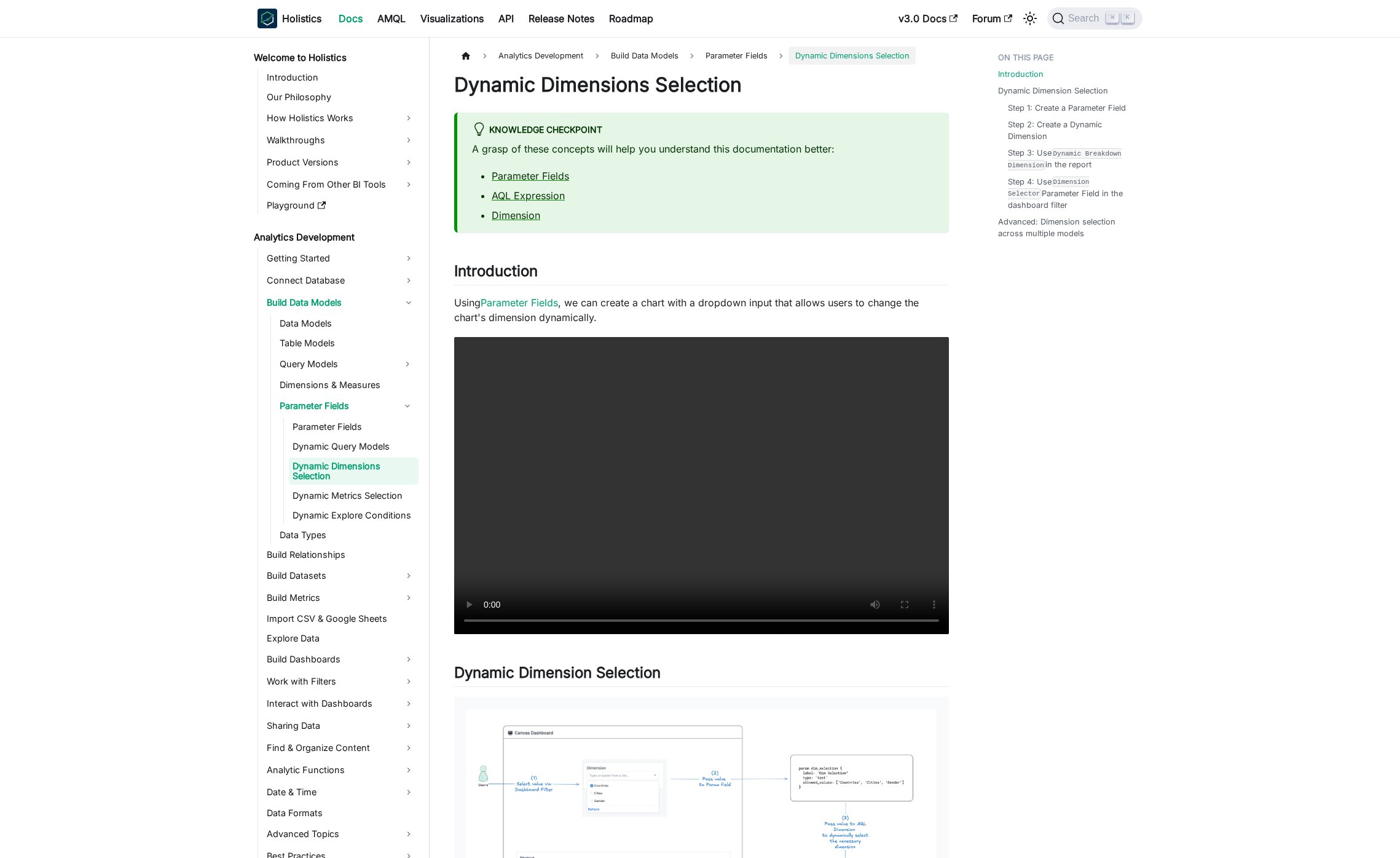
drag, startPoint x: 1101, startPoint y: 411, endPoint x: 950, endPoint y: 316, distance: 178.4
